Goal: Task Accomplishment & Management: Complete application form

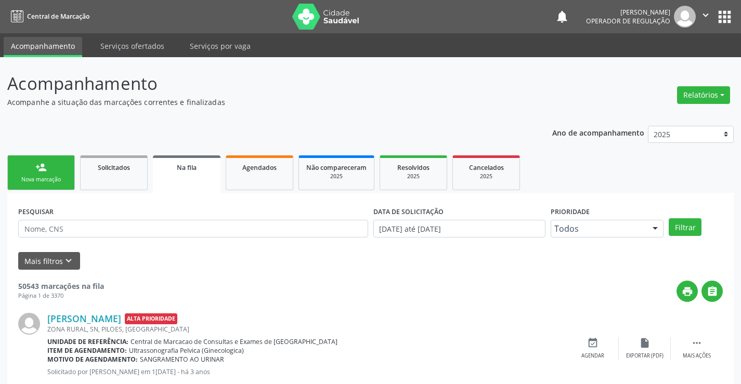
click at [51, 178] on div "Nova marcação" at bounding box center [41, 180] width 52 height 8
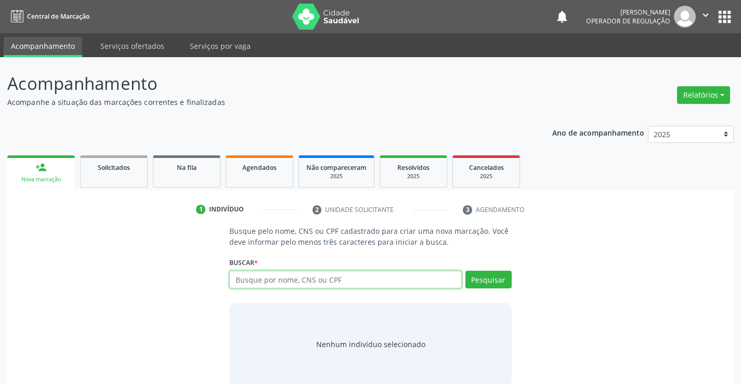
click at [278, 278] on input "text" at bounding box center [345, 280] width 232 height 18
type input "708909737224916"
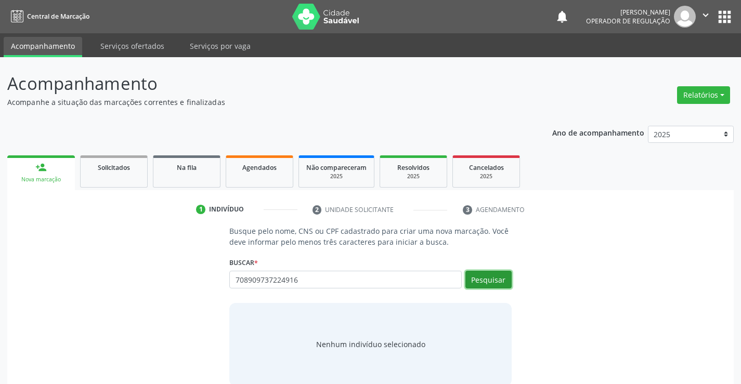
click at [488, 282] on button "Pesquisar" at bounding box center [489, 280] width 46 height 18
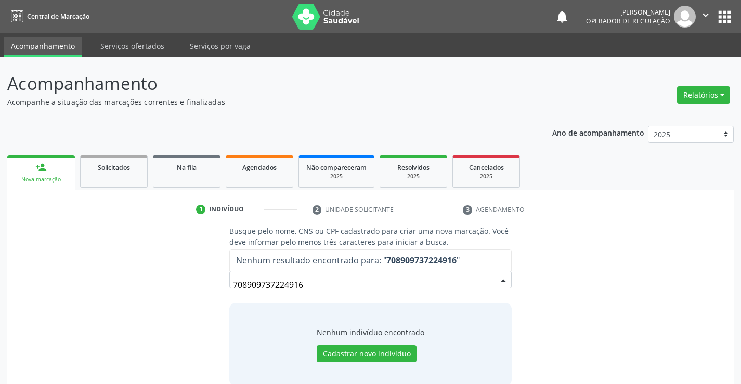
drag, startPoint x: 235, startPoint y: 285, endPoint x: 367, endPoint y: 285, distance: 132.1
click at [367, 285] on input "708909737224916" at bounding box center [361, 285] width 257 height 21
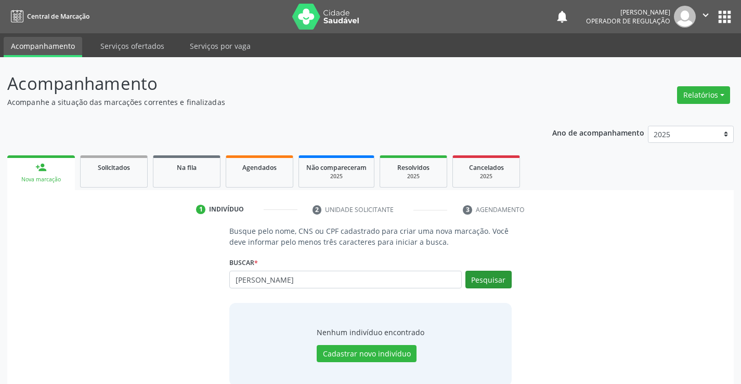
type input "[PERSON_NAME]"
click at [492, 281] on button "Pesquisar" at bounding box center [489, 280] width 46 height 18
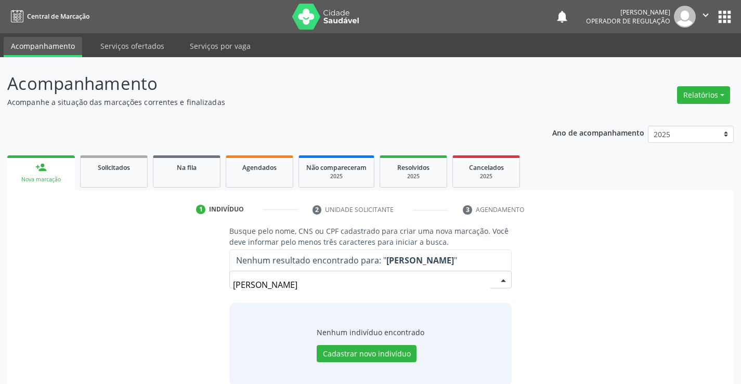
scroll to position [17, 0]
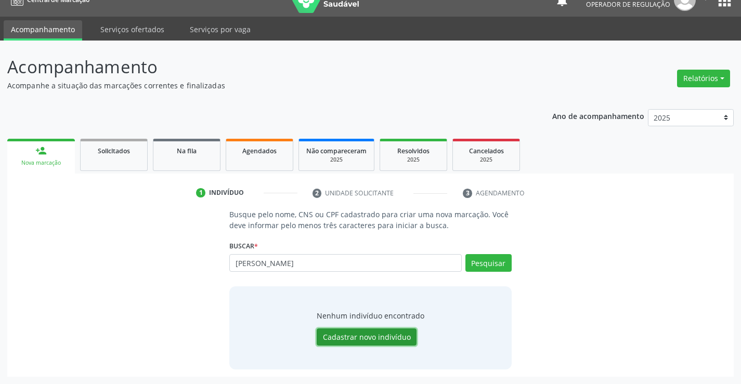
click at [363, 338] on button "Cadastrar novo indivíduo" at bounding box center [367, 338] width 100 height 18
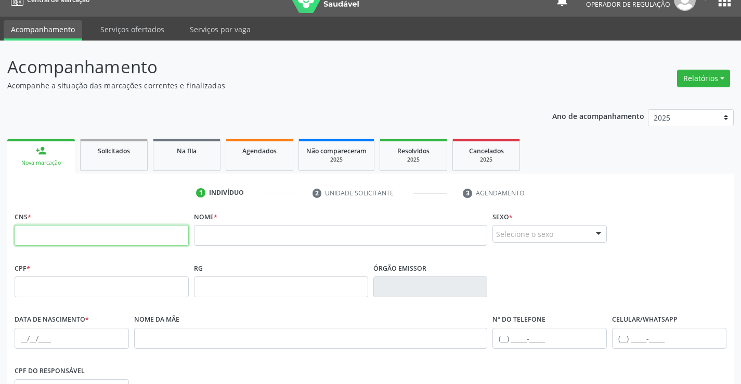
click at [83, 243] on input "text" at bounding box center [102, 235] width 174 height 21
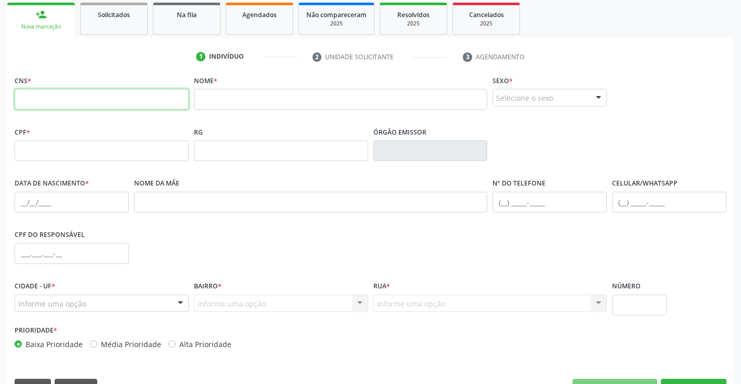
scroll to position [179, 0]
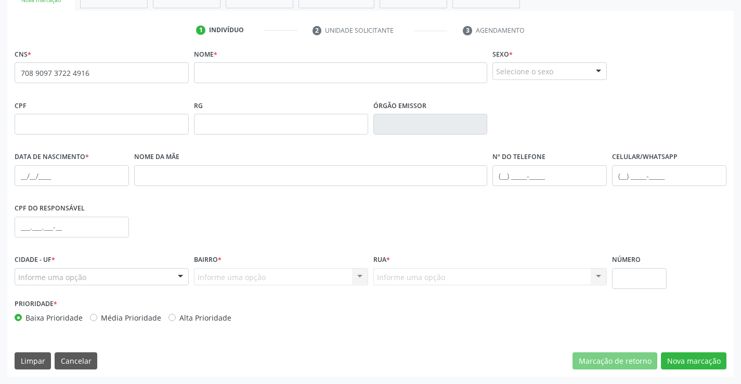
type input "708 9097 3722 4916"
click at [226, 76] on input "text" at bounding box center [341, 72] width 294 height 21
type input "[PERSON_NAME]"
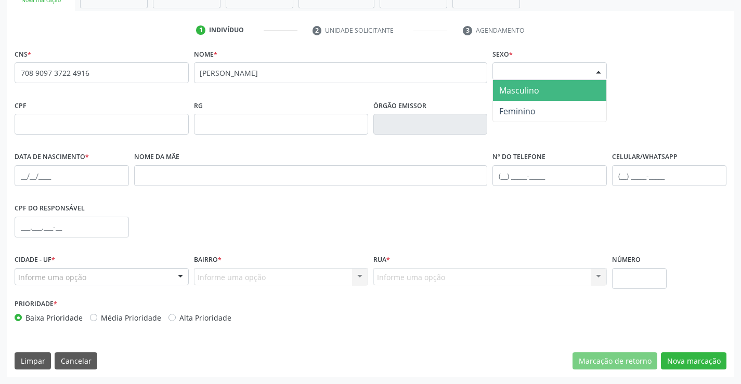
click at [600, 72] on div at bounding box center [599, 72] width 16 height 18
click at [531, 91] on span "Masculino" at bounding box center [519, 90] width 40 height 11
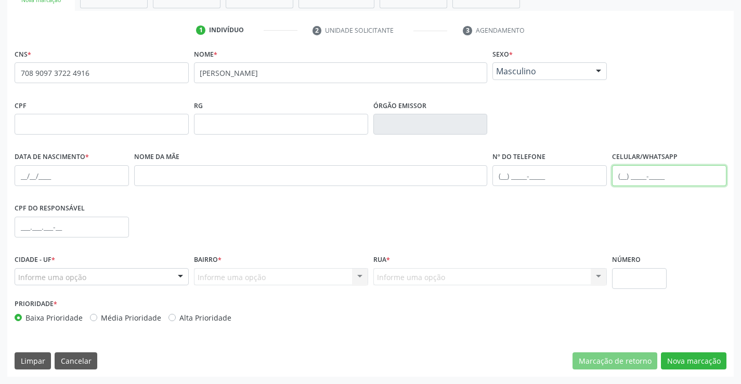
click at [622, 180] on input "text" at bounding box center [669, 175] width 114 height 21
type input "[PHONE_NUMBER]"
click at [183, 276] on div at bounding box center [181, 278] width 16 height 18
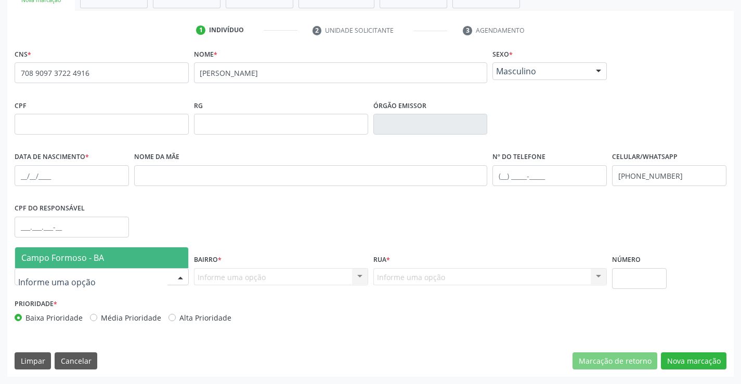
click at [122, 258] on span "Campo Formoso - BA" at bounding box center [101, 258] width 173 height 21
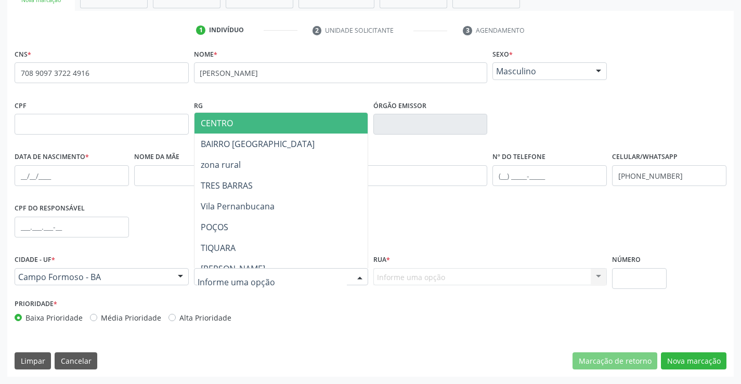
click at [360, 278] on div at bounding box center [360, 278] width 16 height 18
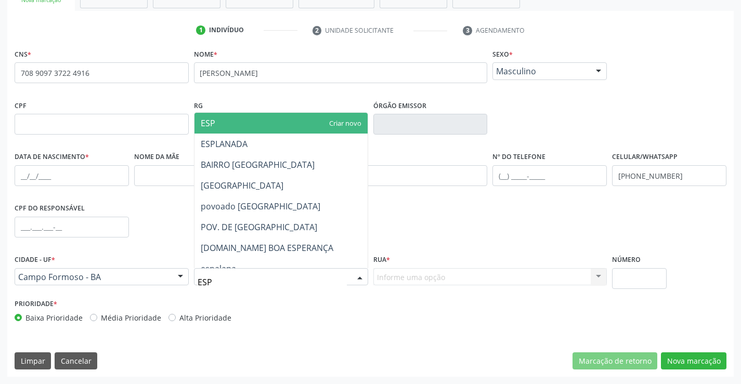
type input "ESPL"
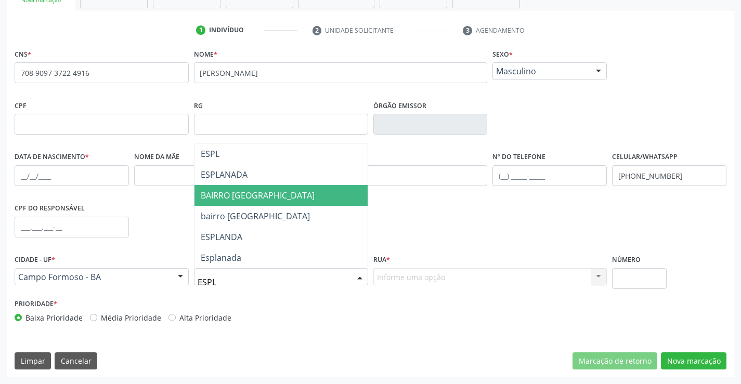
click at [268, 190] on span "BAIRRO [GEOGRAPHIC_DATA]" at bounding box center [258, 195] width 114 height 11
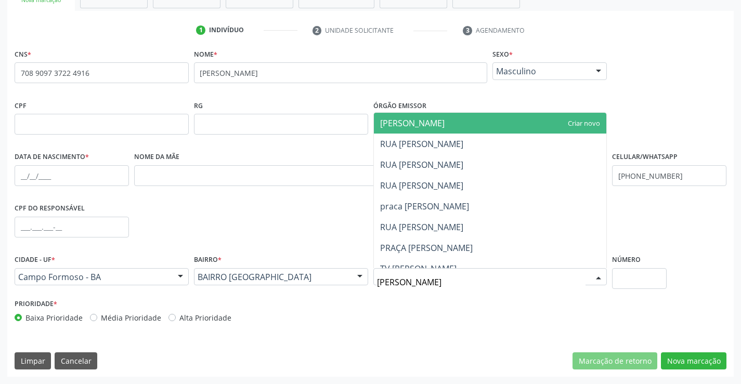
type input "[PERSON_NAME]"
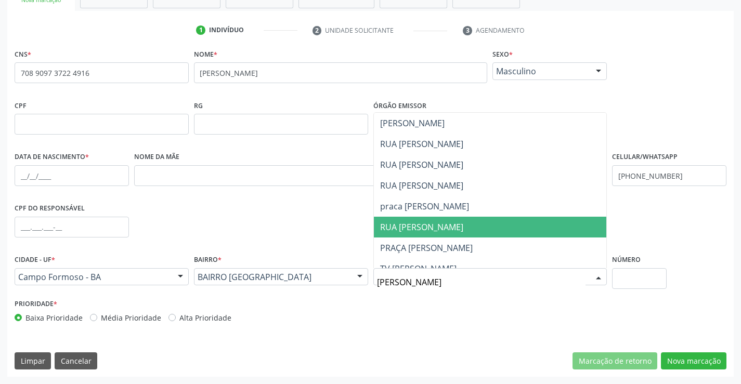
click at [449, 230] on span "RUA [PERSON_NAME]" at bounding box center [421, 227] width 83 height 11
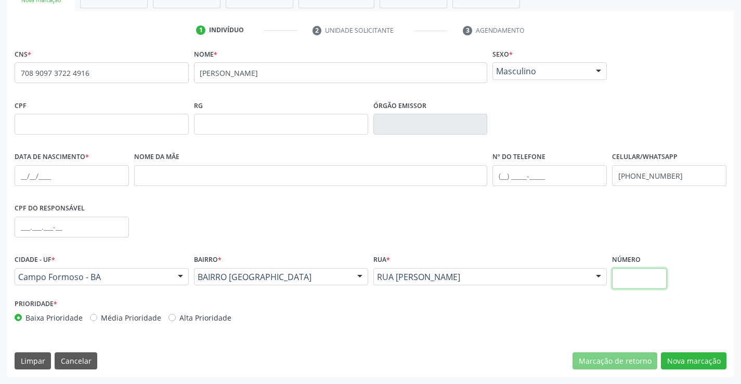
click at [648, 285] on input "text" at bounding box center [639, 278] width 55 height 21
type input "90"
click at [689, 360] on button "Nova marcação" at bounding box center [694, 362] width 66 height 18
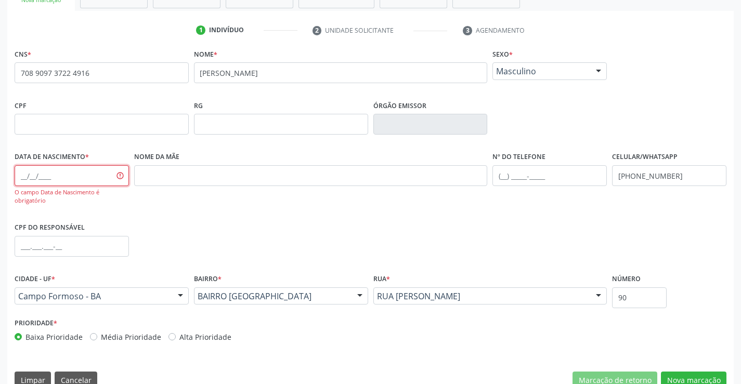
click at [19, 178] on input "text" at bounding box center [72, 175] width 114 height 21
type input "1[DATE]"
click at [680, 377] on button "Nova marcação" at bounding box center [694, 381] width 66 height 18
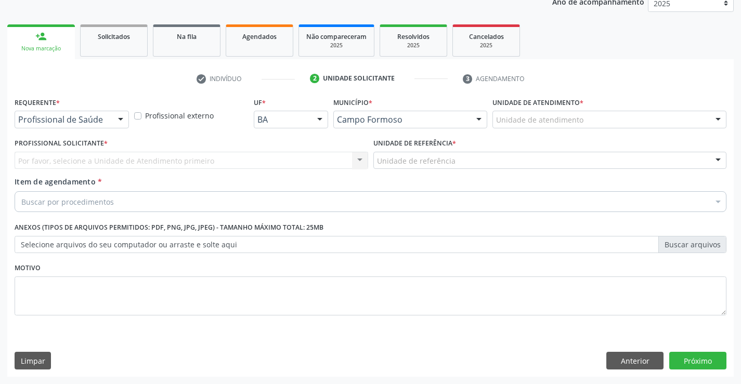
scroll to position [131, 0]
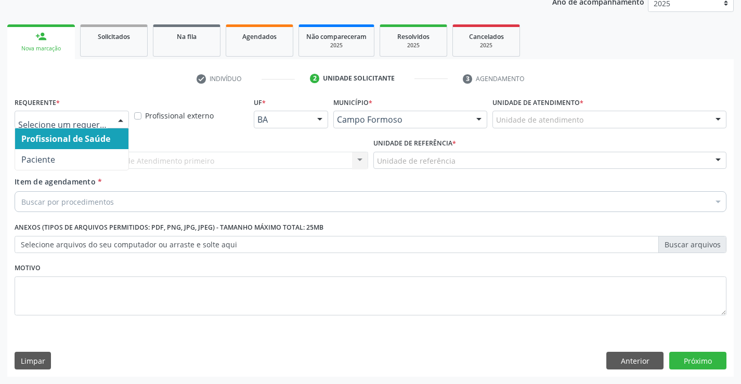
click at [121, 120] on div at bounding box center [121, 120] width 16 height 18
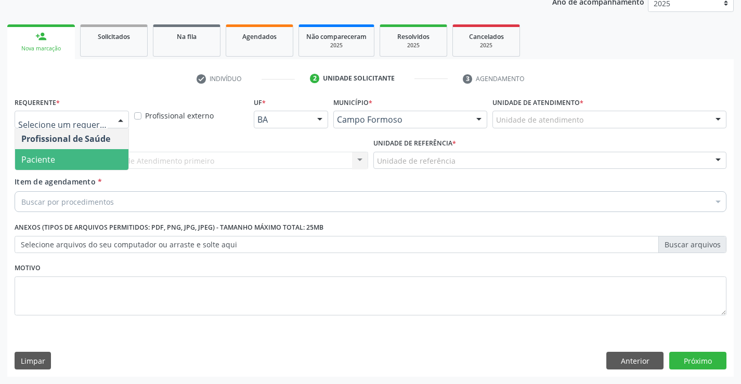
click at [68, 155] on span "Paciente" at bounding box center [71, 159] width 113 height 21
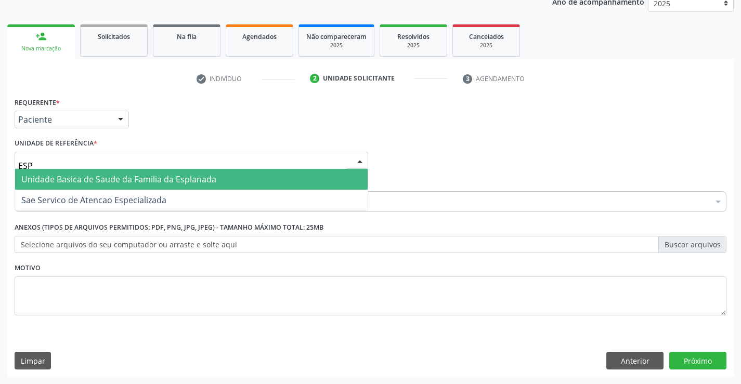
type input "ESPL"
click at [100, 177] on span "Unidade Basica de Saude da Familia da Esplanada" at bounding box center [118, 179] width 195 height 11
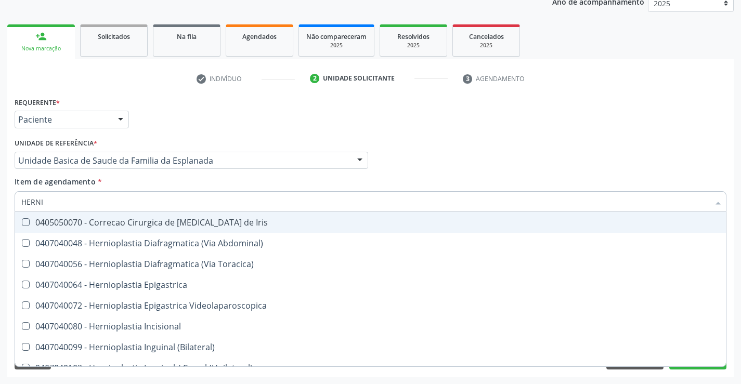
type input "HERNIO"
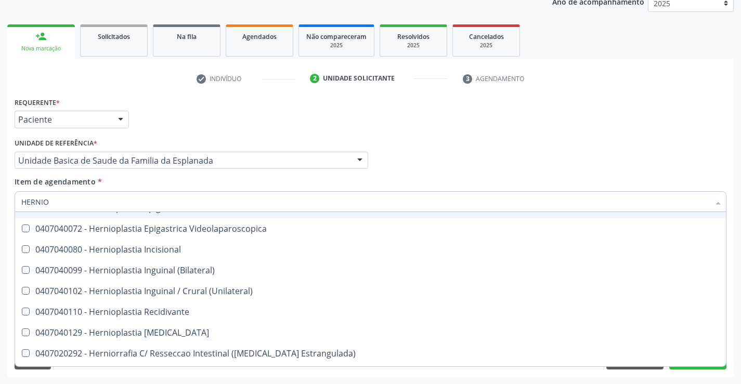
scroll to position [62, 0]
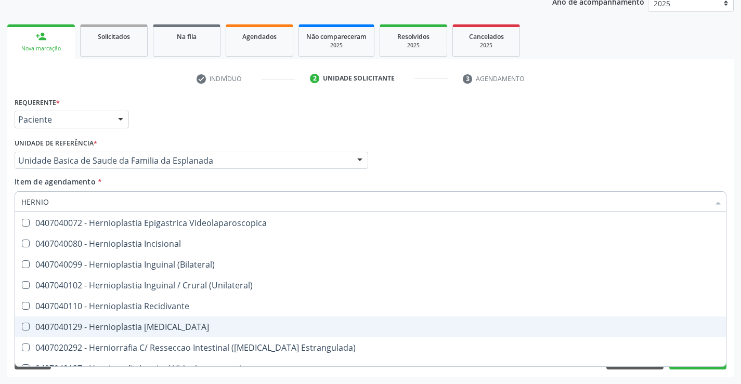
click at [162, 324] on div "0407040129 - Hernioplastia [MEDICAL_DATA]" at bounding box center [370, 327] width 699 height 8
checkbox Umbilical "true"
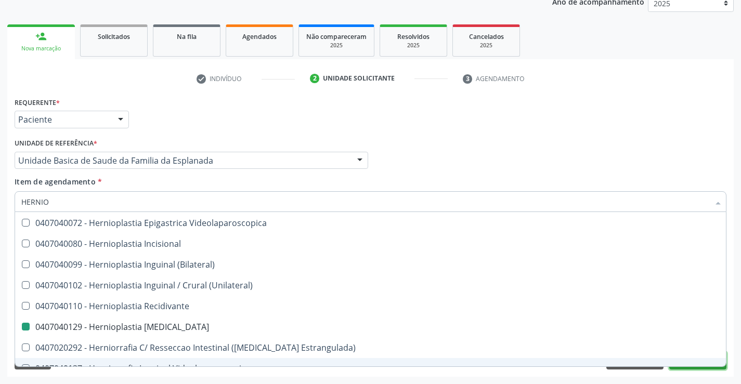
click at [697, 368] on button "Próximo" at bounding box center [697, 361] width 57 height 18
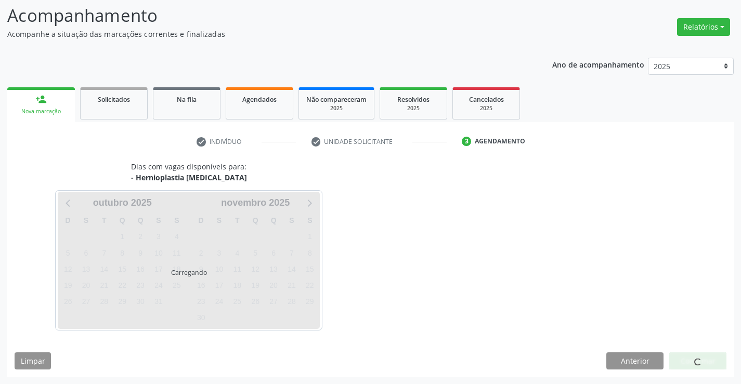
scroll to position [0, 0]
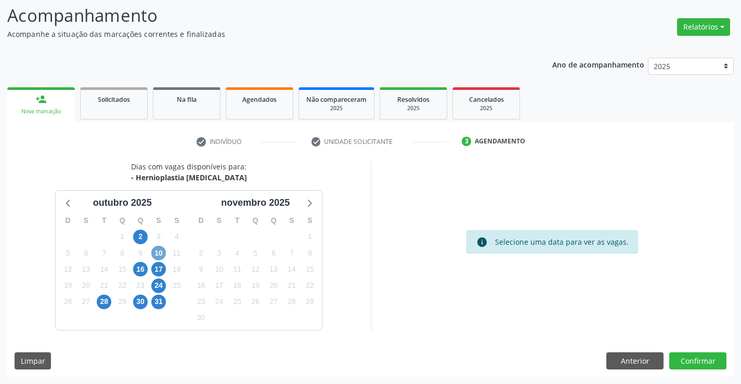
click at [159, 254] on span "10" at bounding box center [158, 253] width 15 height 15
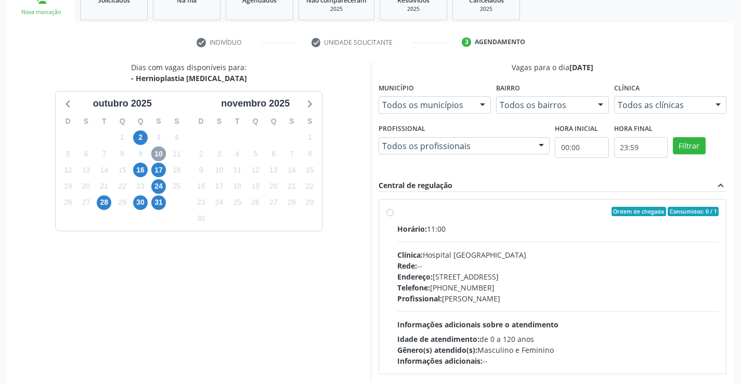
scroll to position [218, 0]
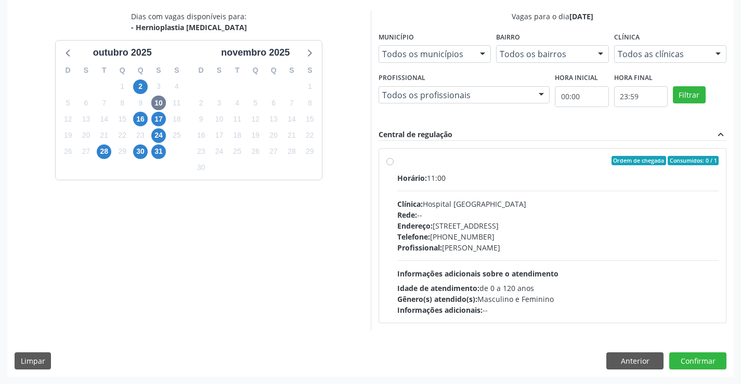
click at [397, 163] on label "Ordem de chegada Consumidos: 0 / 1 Horário: 11:00 Clínica: Hospital [GEOGRAPHIC…" at bounding box center [558, 236] width 322 height 160
click at [390, 163] on input "Ordem de chegada Consumidos: 0 / 1 Horário: 11:00 Clínica: Hospital [GEOGRAPHIC…" at bounding box center [389, 160] width 7 height 9
radio input "true"
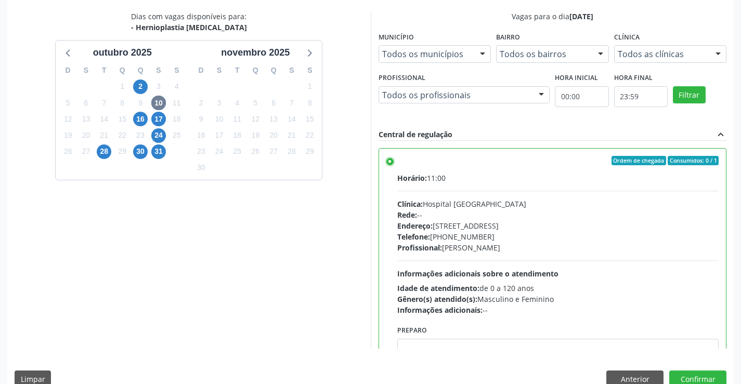
scroll to position [237, 0]
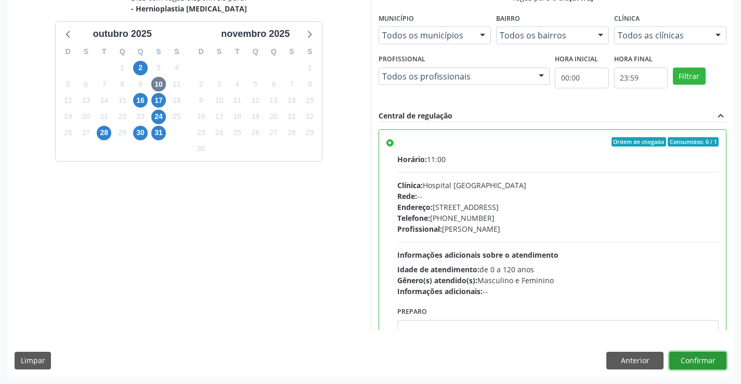
click at [693, 363] on button "Confirmar" at bounding box center [697, 361] width 57 height 18
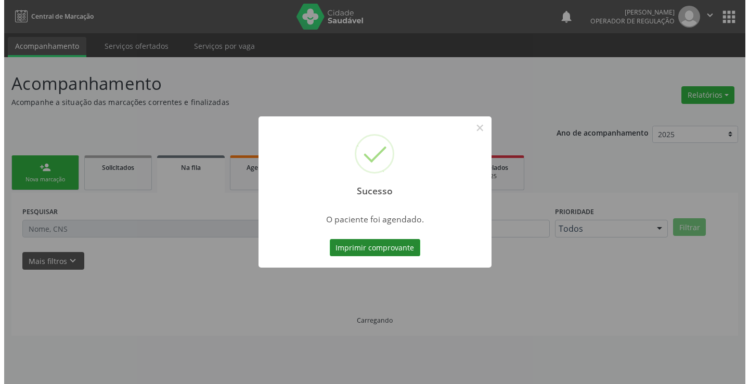
scroll to position [0, 0]
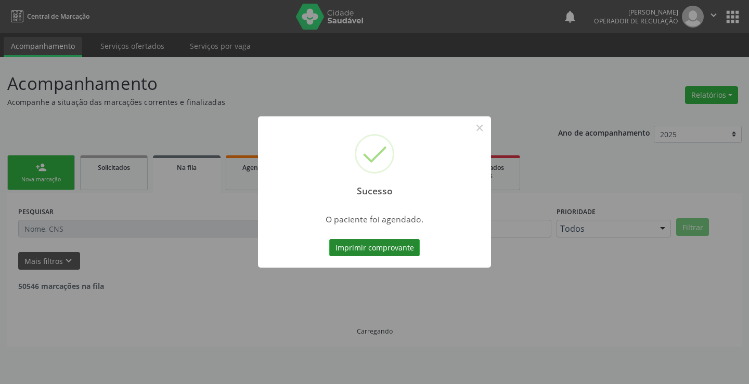
click at [378, 246] on button "Imprimir comprovante" at bounding box center [374, 248] width 91 height 18
